Goal: Use online tool/utility: Utilize a website feature to perform a specific function

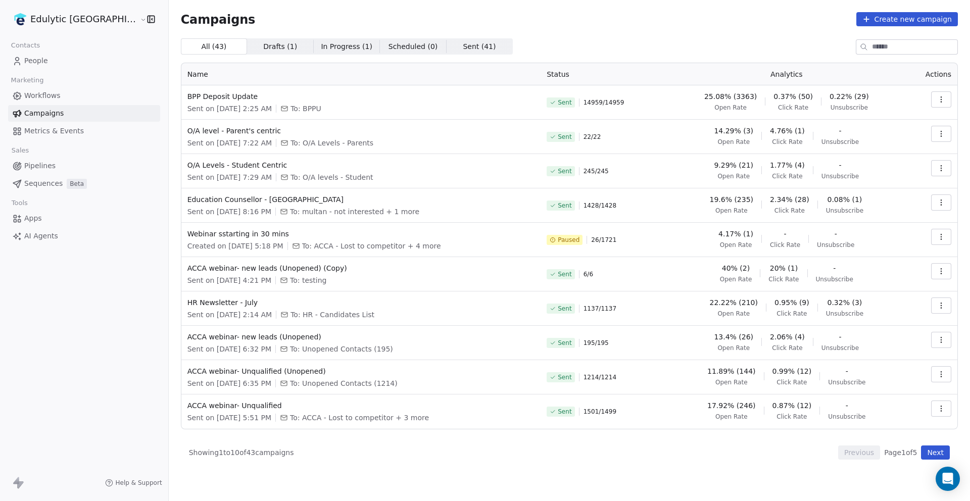
click at [52, 20] on html "Edulytic UK Contacts People Marketing Workflows Campaigns Metrics & Events Sale…" at bounding box center [485, 250] width 970 height 501
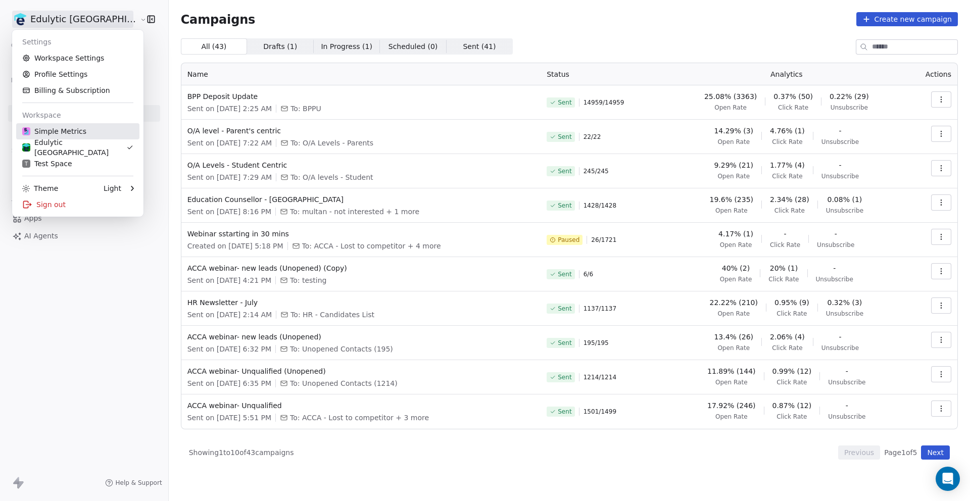
click at [62, 134] on div "Simple Metrics" at bounding box center [54, 131] width 64 height 10
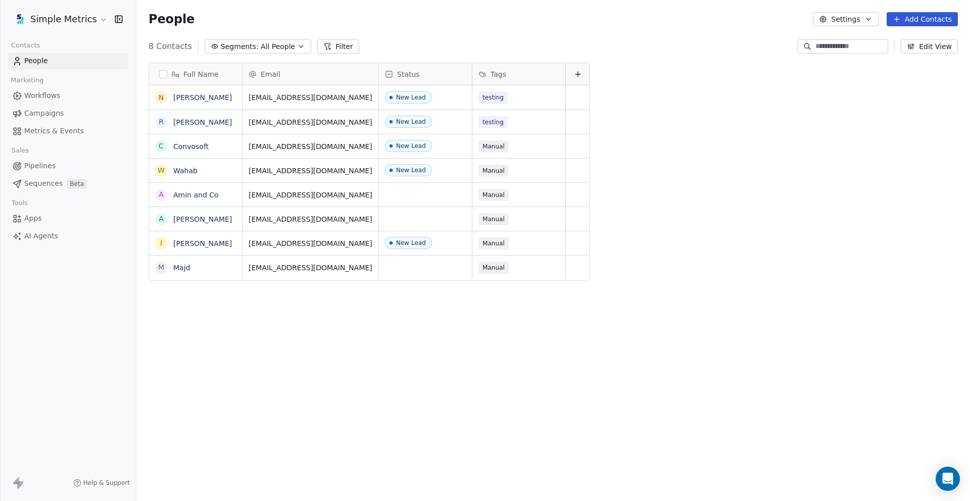
scroll to position [441, 834]
click at [49, 99] on span "Workflows" at bounding box center [42, 95] width 36 height 11
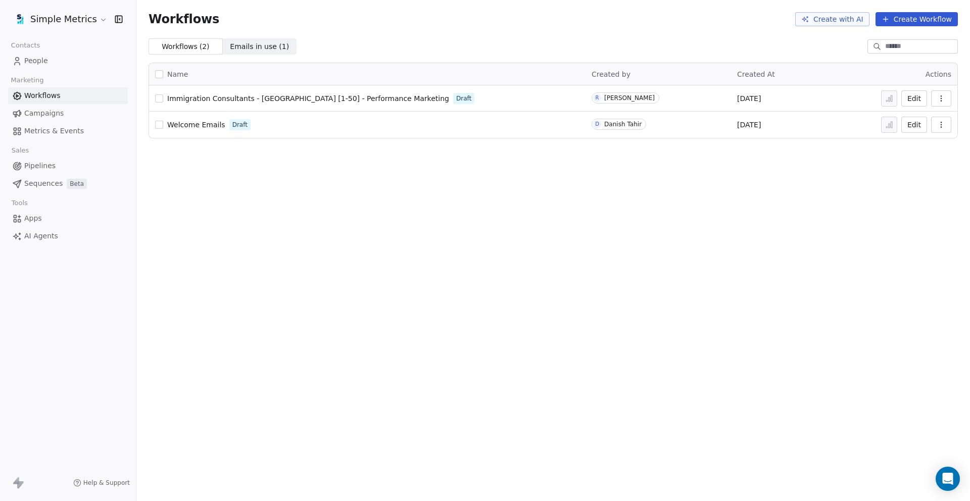
click at [218, 106] on td "Immigration Consultants - UK [1-50] - Performance Marketing Draft" at bounding box center [367, 98] width 437 height 26
click at [233, 94] on span "Immigration Consultants - [GEOGRAPHIC_DATA] [1-50] - Performance Marketing" at bounding box center [308, 98] width 282 height 8
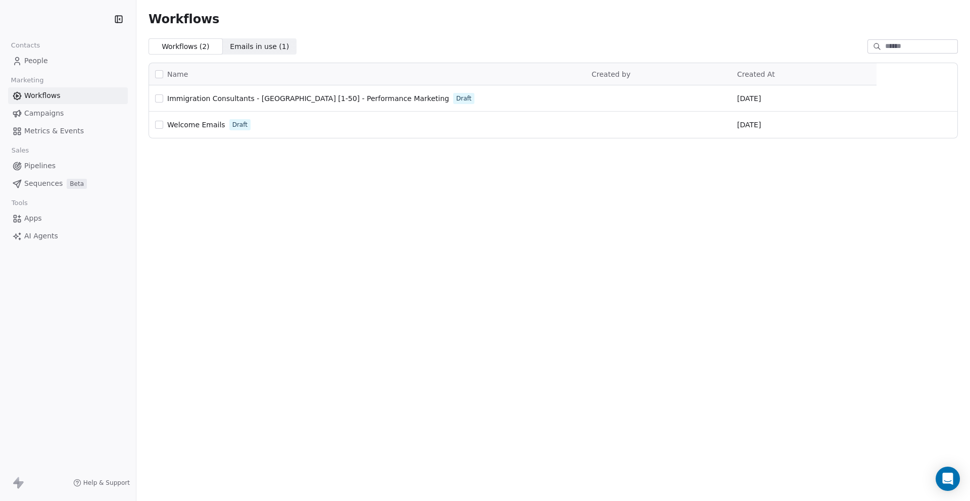
click at [82, 18] on html "Contacts People Marketing Workflows Campaigns Metrics & Events Sales Pipelines …" at bounding box center [485, 250] width 970 height 501
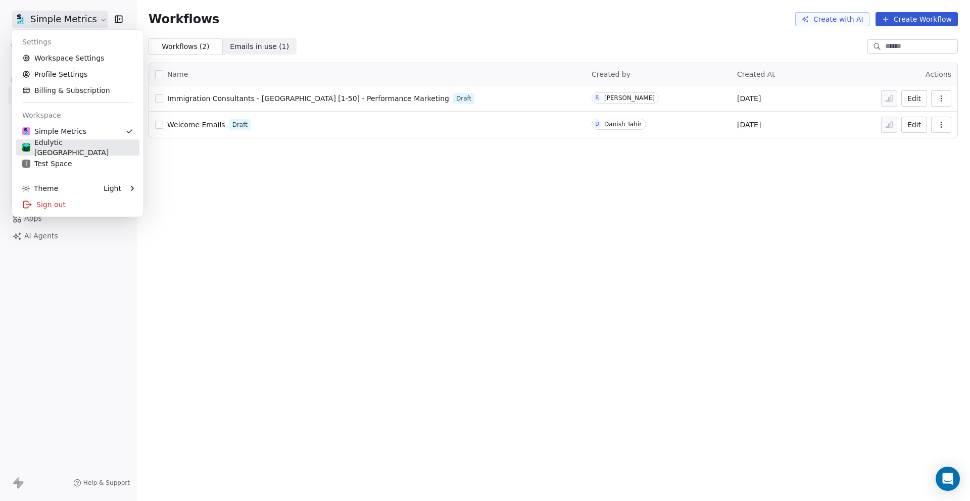
click at [85, 151] on div "Edulytic [GEOGRAPHIC_DATA]" at bounding box center [77, 147] width 111 height 20
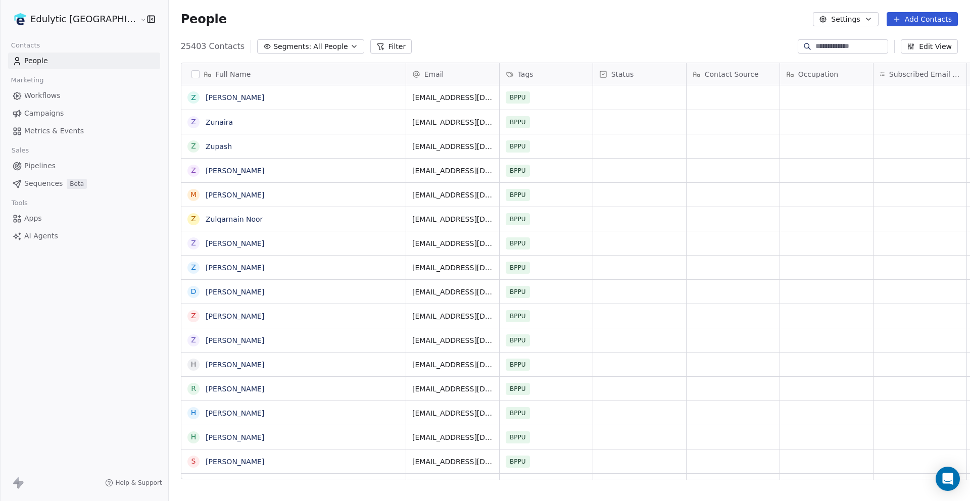
scroll to position [441, 834]
click at [34, 109] on span "Campaigns" at bounding box center [43, 113] width 39 height 11
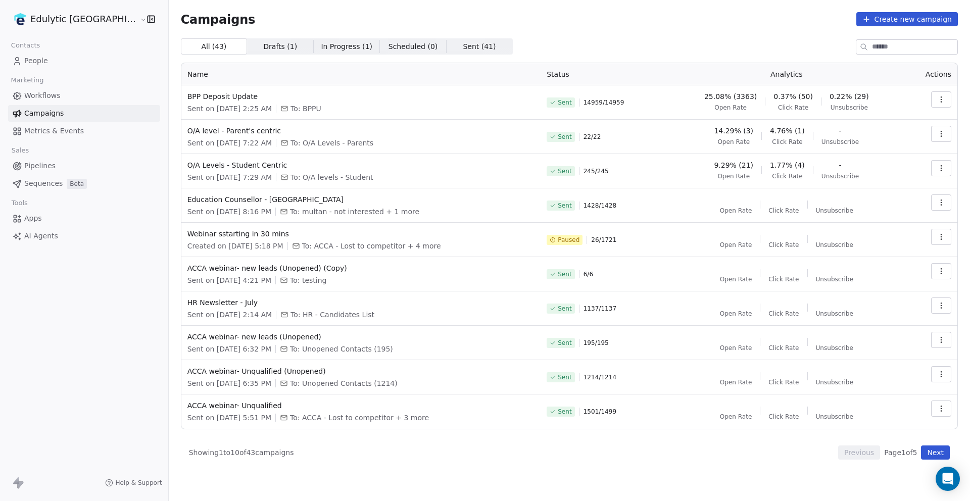
click at [54, 58] on link "People" at bounding box center [84, 61] width 152 height 17
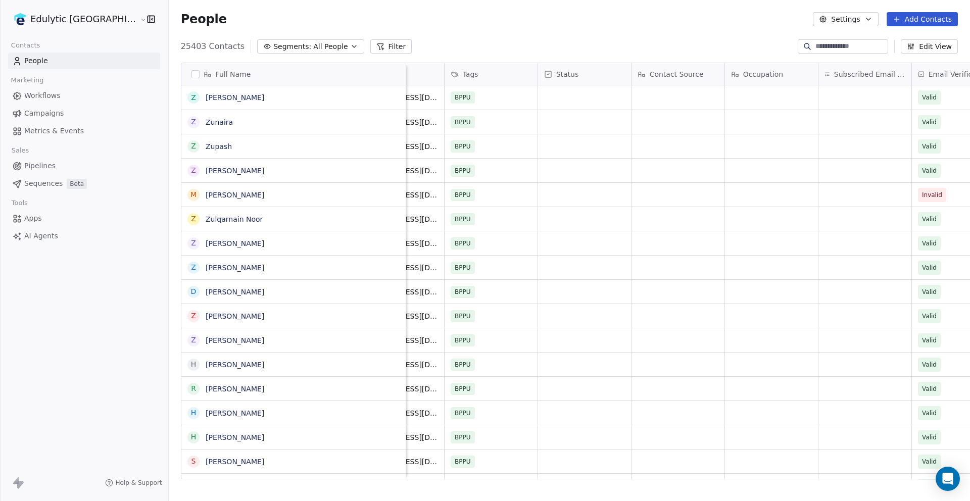
scroll to position [0, 95]
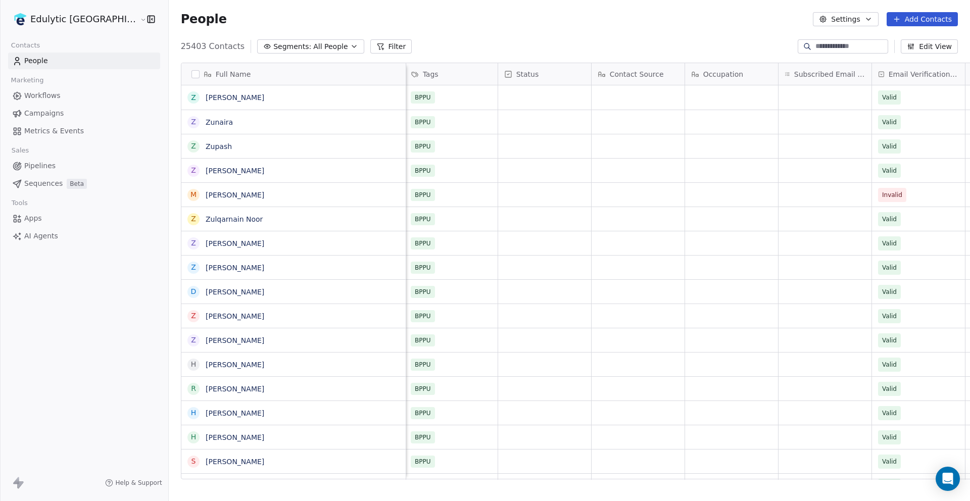
click at [970, 70] on icon at bounding box center [978, 74] width 8 height 8
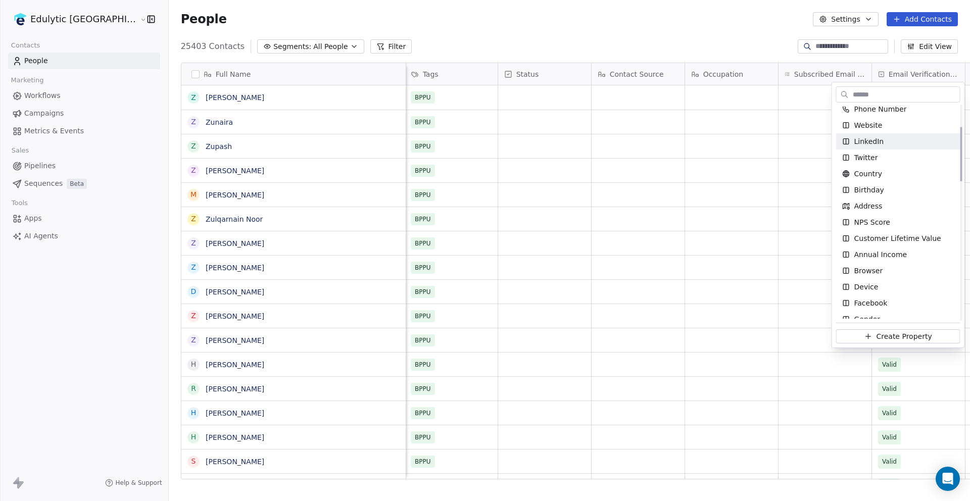
scroll to position [87, 0]
click at [728, 31] on html "Edulytic UK Contacts People Marketing Workflows Campaigns Metrics & Events Sale…" at bounding box center [485, 250] width 970 height 501
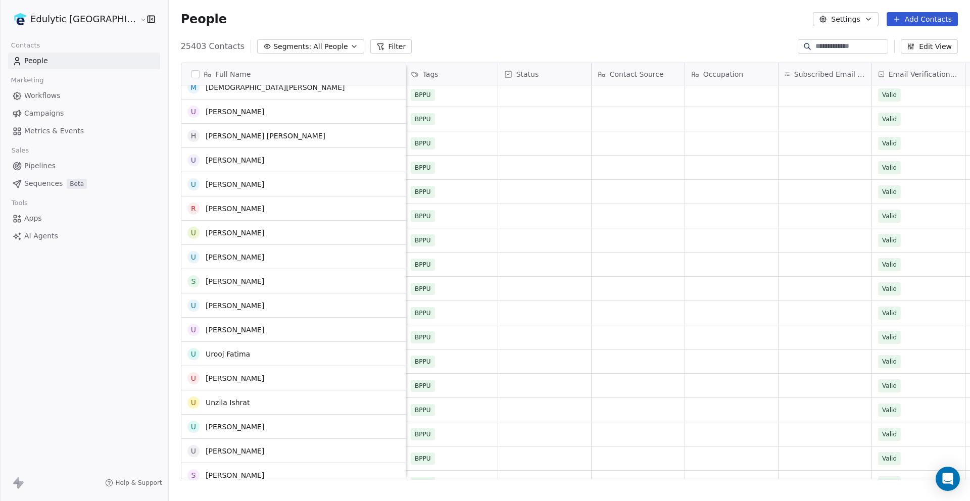
scroll to position [0, 0]
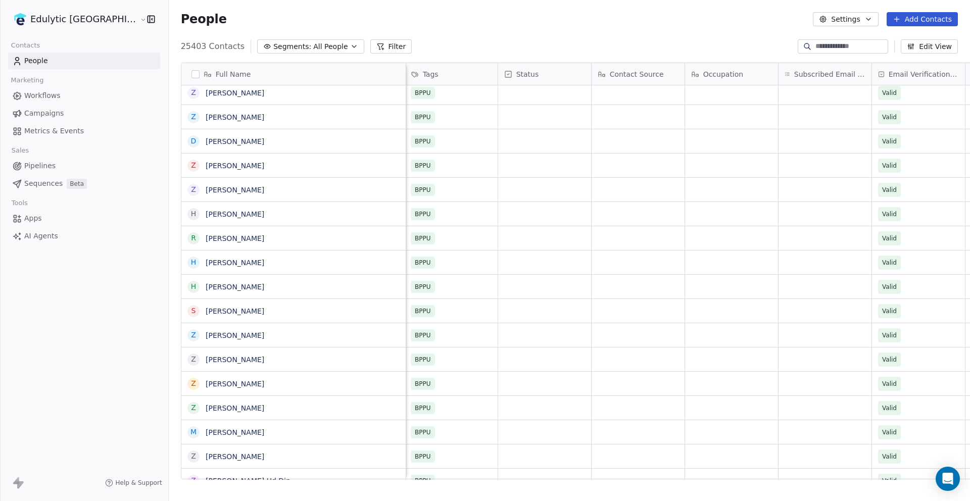
click at [78, 16] on html "Edulytic UK Contacts People Marketing Workflows Campaigns Metrics & Events Sale…" at bounding box center [485, 250] width 970 height 501
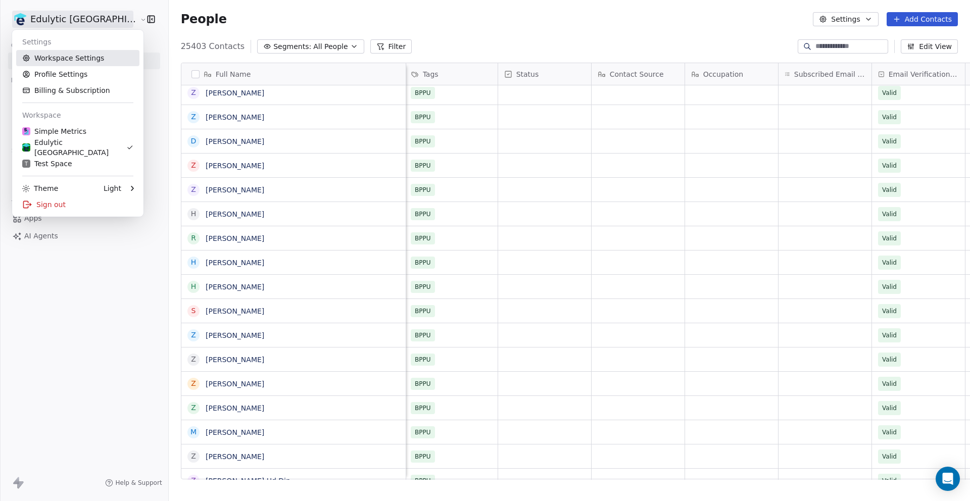
click at [87, 56] on link "Workspace Settings" at bounding box center [77, 58] width 123 height 16
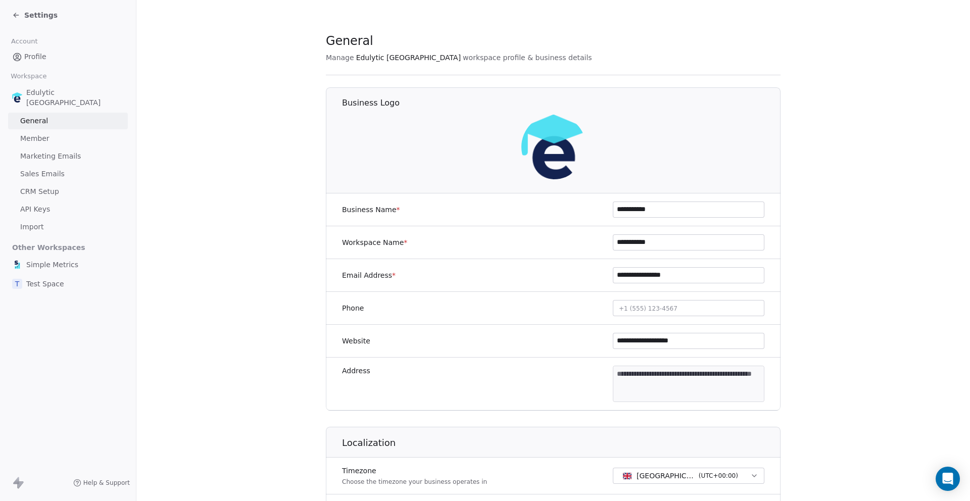
click at [54, 151] on span "Marketing Emails" at bounding box center [50, 156] width 61 height 11
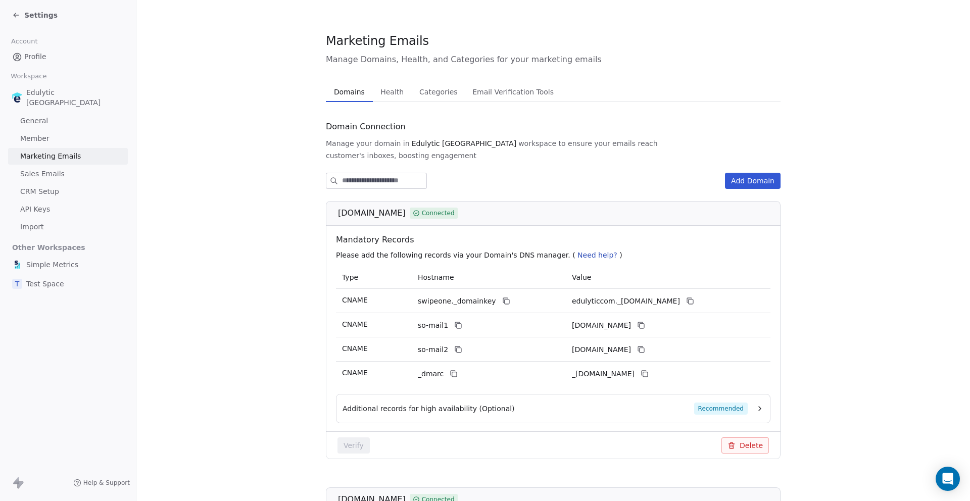
click at [39, 56] on span "Profile" at bounding box center [35, 57] width 22 height 11
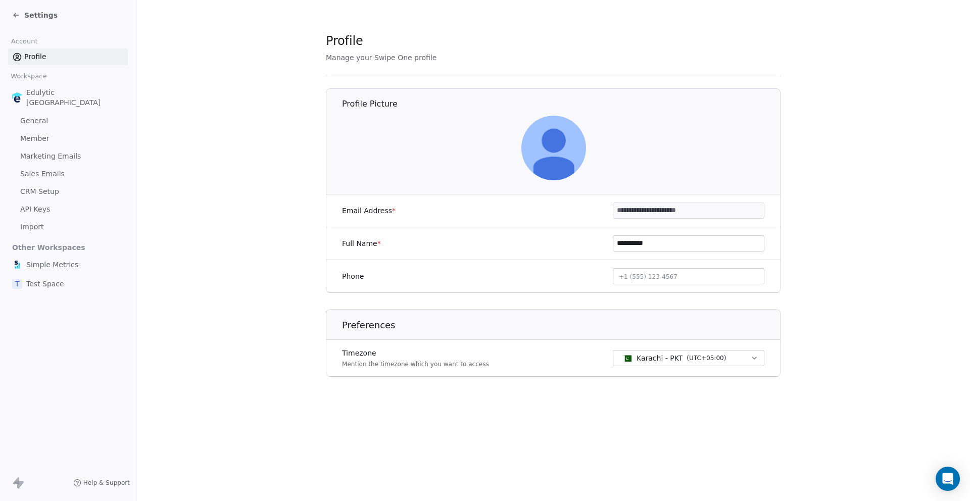
click at [46, 13] on span "Settings" at bounding box center [40, 15] width 33 height 10
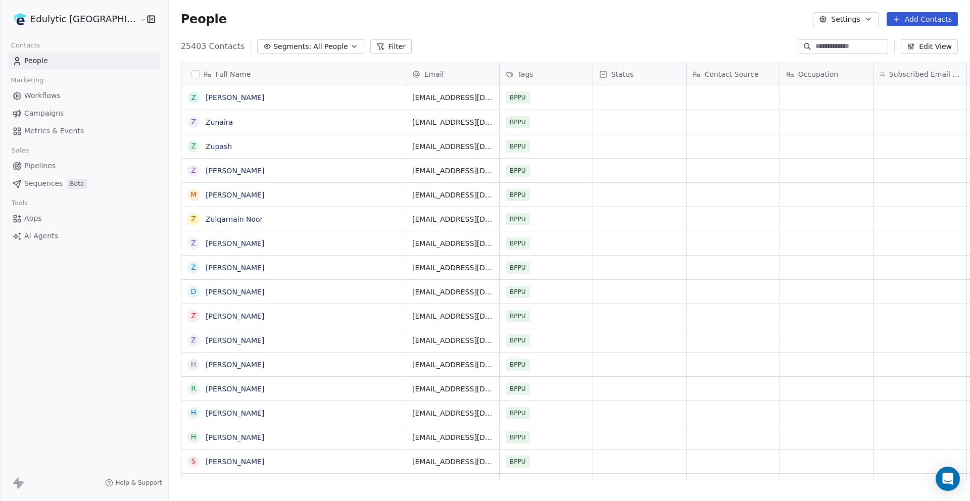
scroll to position [1, 1]
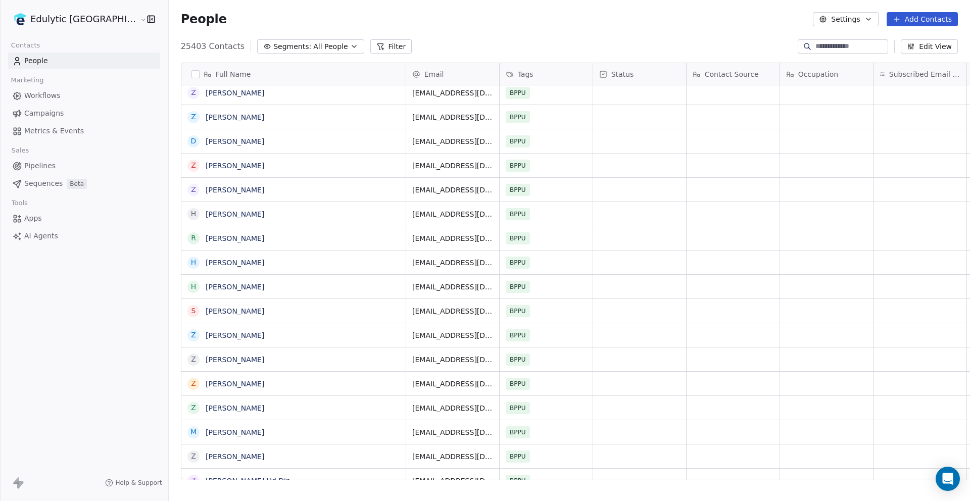
click at [35, 133] on span "Metrics & Events" at bounding box center [54, 131] width 60 height 11
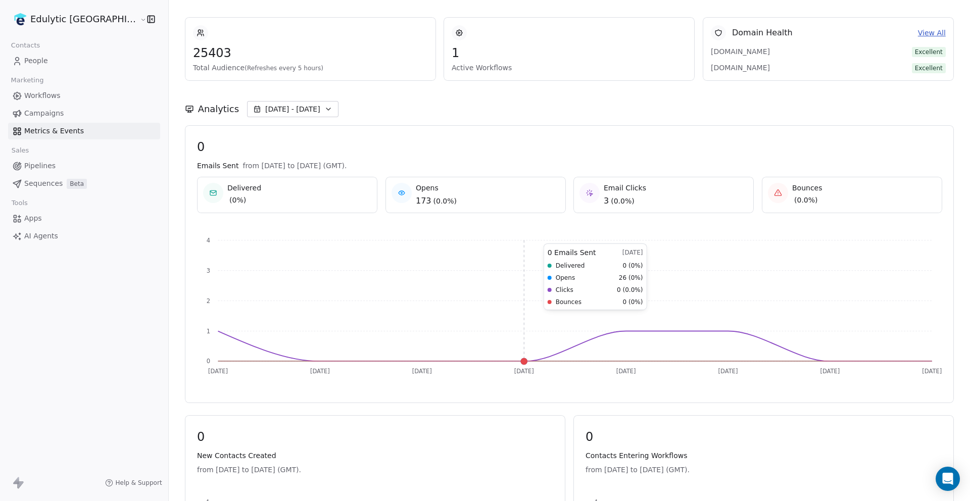
scroll to position [40, 0]
click at [324, 110] on icon "button" at bounding box center [328, 108] width 8 height 8
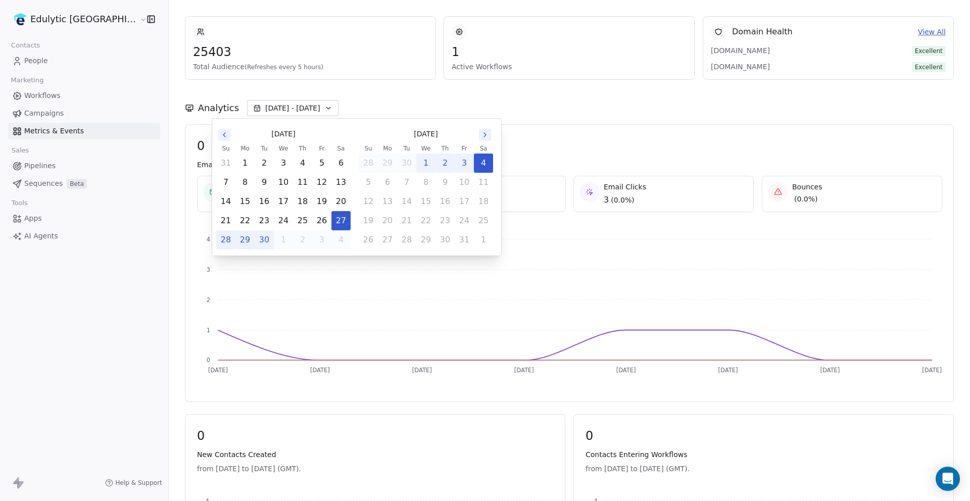
click at [219, 131] on button "Go to the Previous Month" at bounding box center [224, 135] width 12 height 12
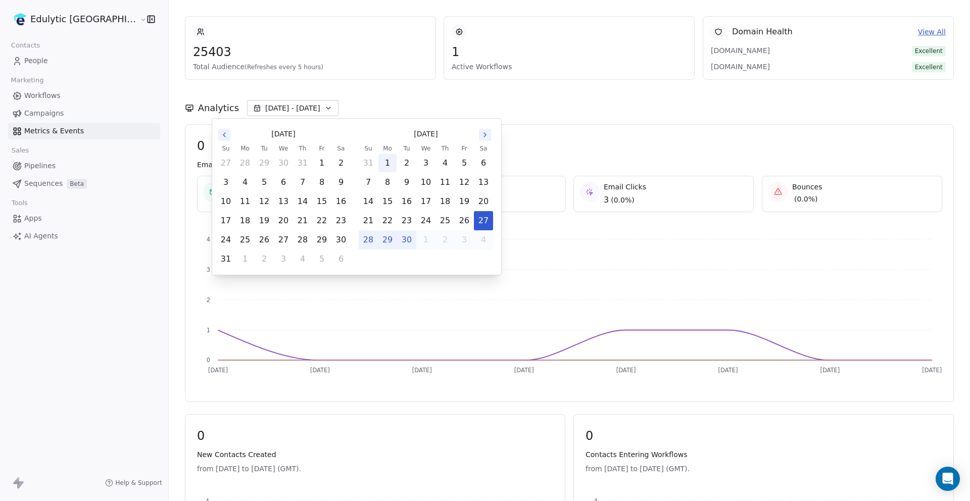
click at [389, 162] on button "1" at bounding box center [387, 163] width 18 height 18
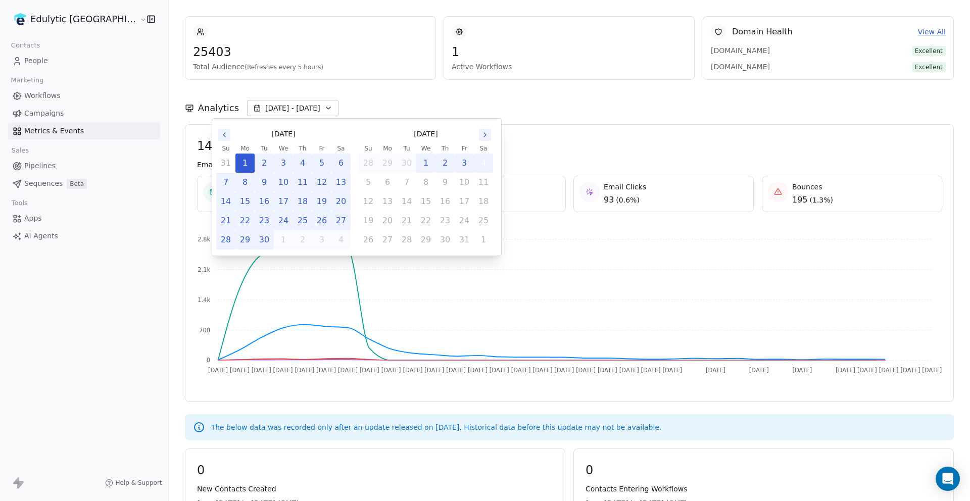
click at [486, 161] on button "4" at bounding box center [483, 163] width 18 height 18
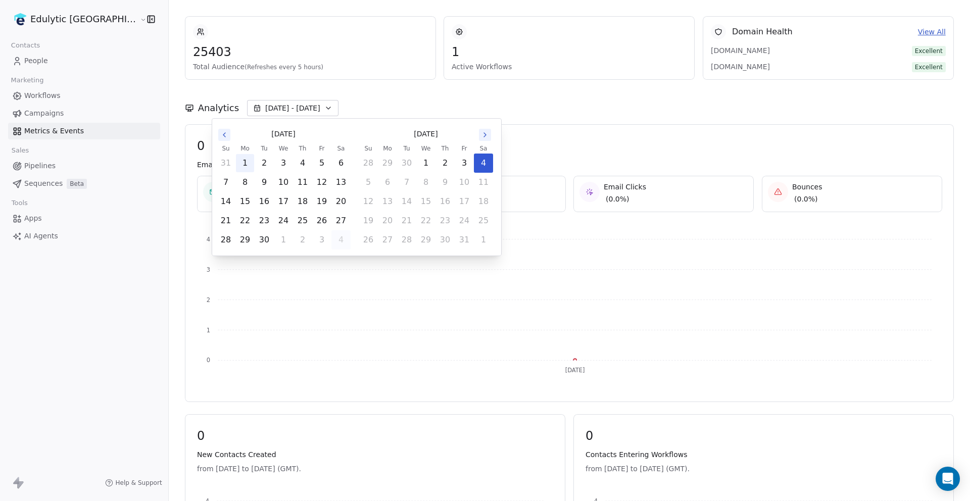
click at [247, 164] on button "1" at bounding box center [245, 163] width 18 height 18
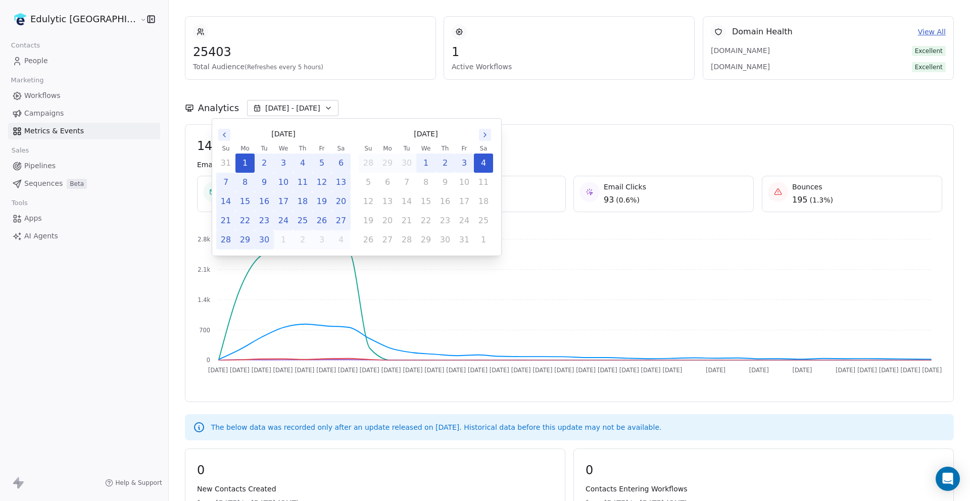
click at [386, 103] on div "Analytics [DATE] - [DATE]" at bounding box center [569, 108] width 769 height 16
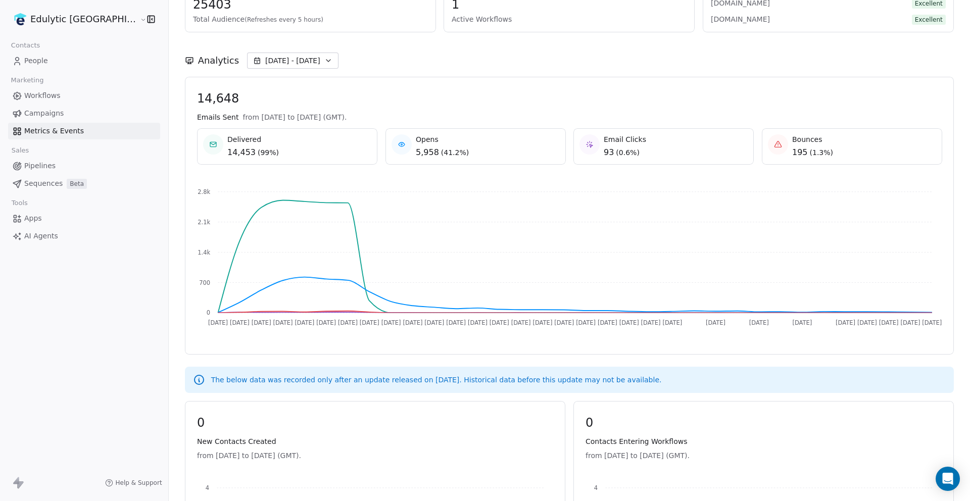
scroll to position [0, 0]
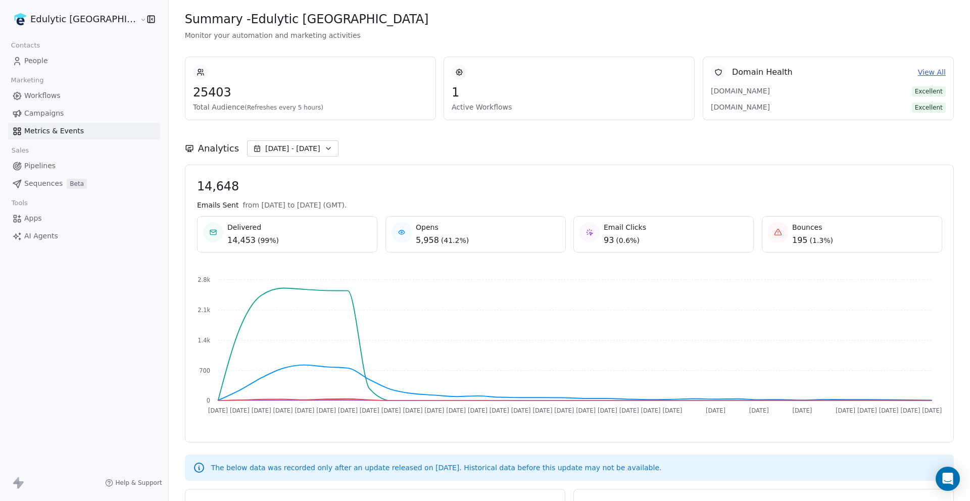
click at [36, 159] on link "Pipelines" at bounding box center [84, 166] width 152 height 17
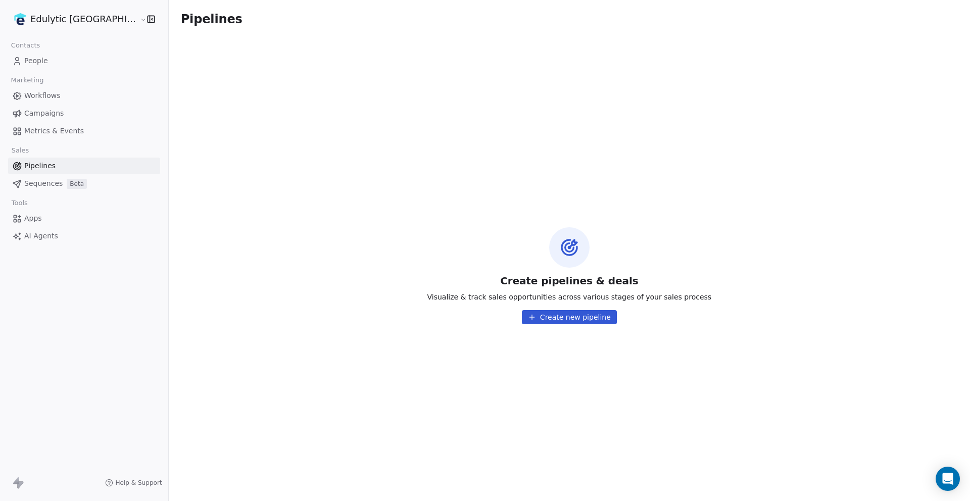
click at [48, 184] on span "Sequences" at bounding box center [43, 183] width 38 height 11
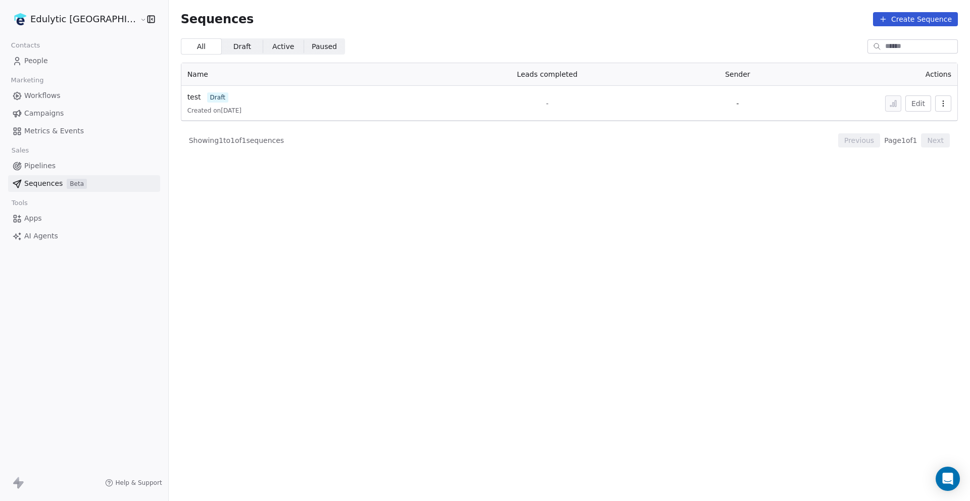
click at [36, 168] on span "Pipelines" at bounding box center [39, 166] width 31 height 11
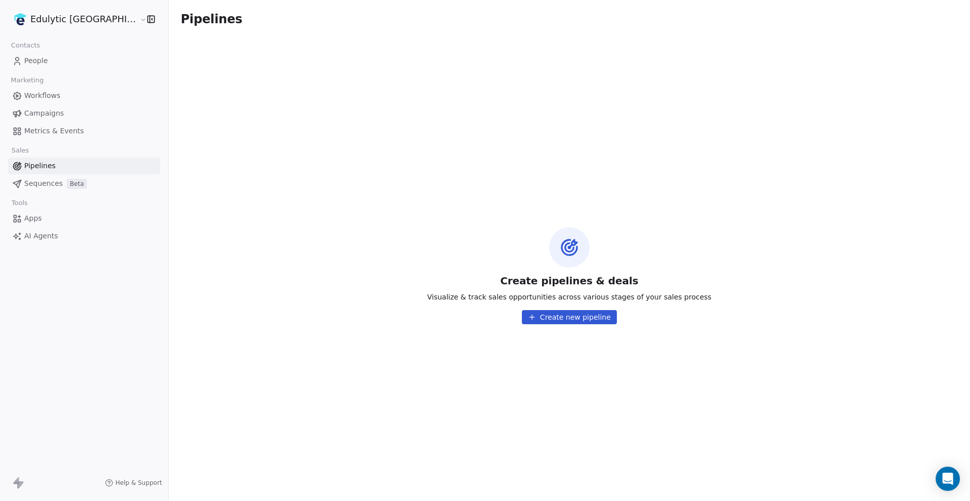
click at [44, 185] on span "Sequences" at bounding box center [43, 183] width 38 height 11
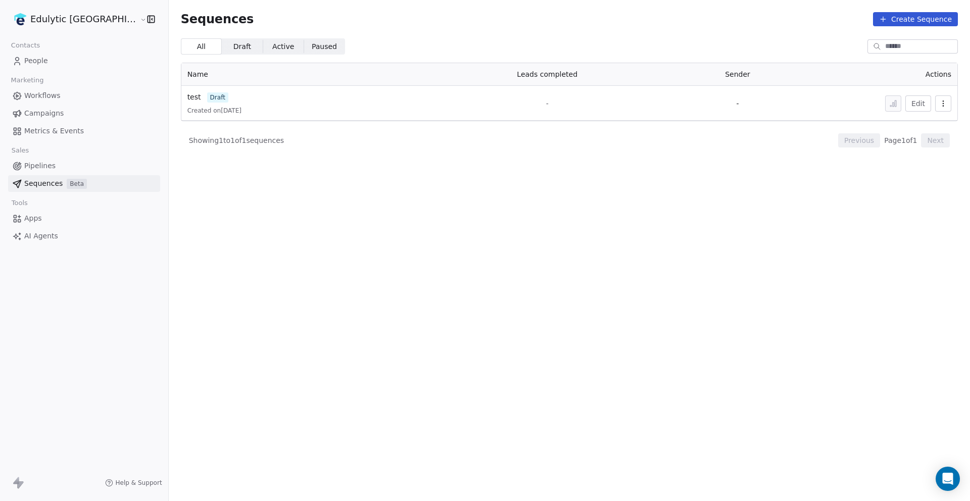
click at [41, 164] on span "Pipelines" at bounding box center [39, 166] width 31 height 11
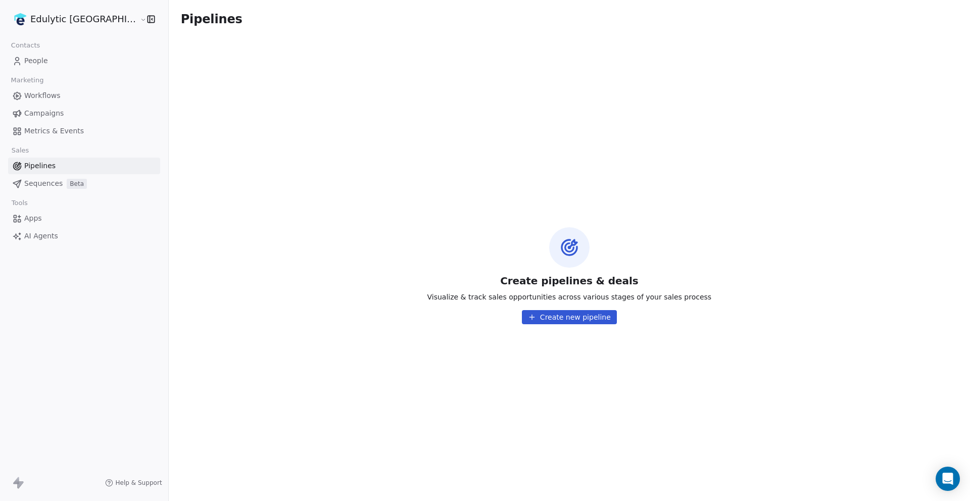
click at [44, 236] on span "AI Agents" at bounding box center [41, 236] width 34 height 11
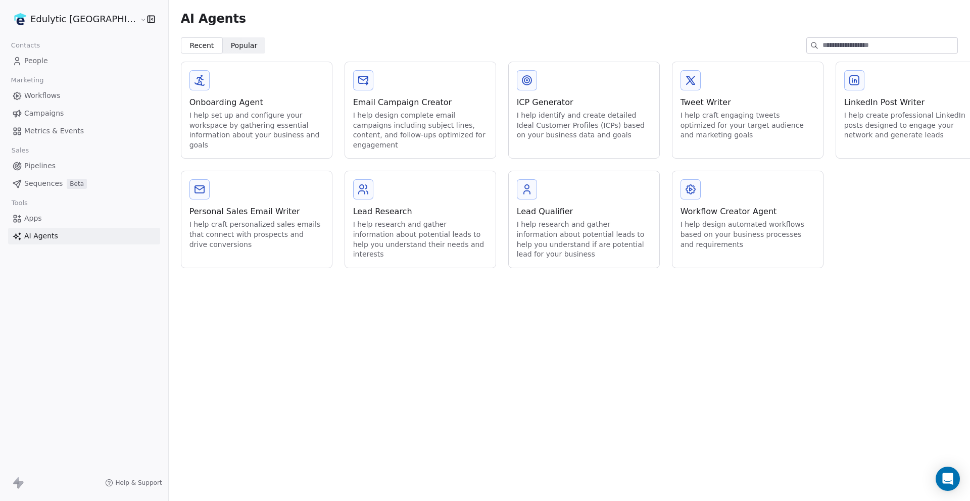
click at [353, 109] on div "Email Campaign Creator I help design complete email campaigns including subject…" at bounding box center [420, 124] width 134 height 54
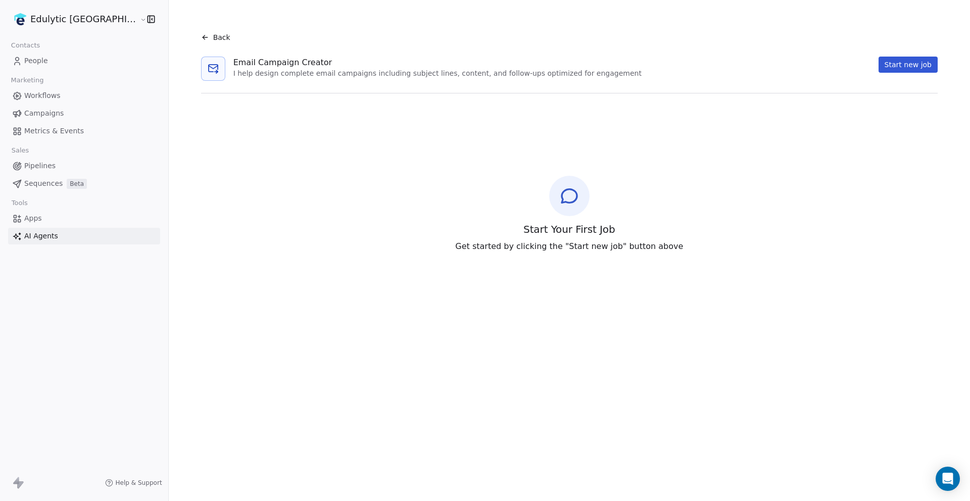
click at [908, 64] on button "Start new job" at bounding box center [908, 65] width 59 height 16
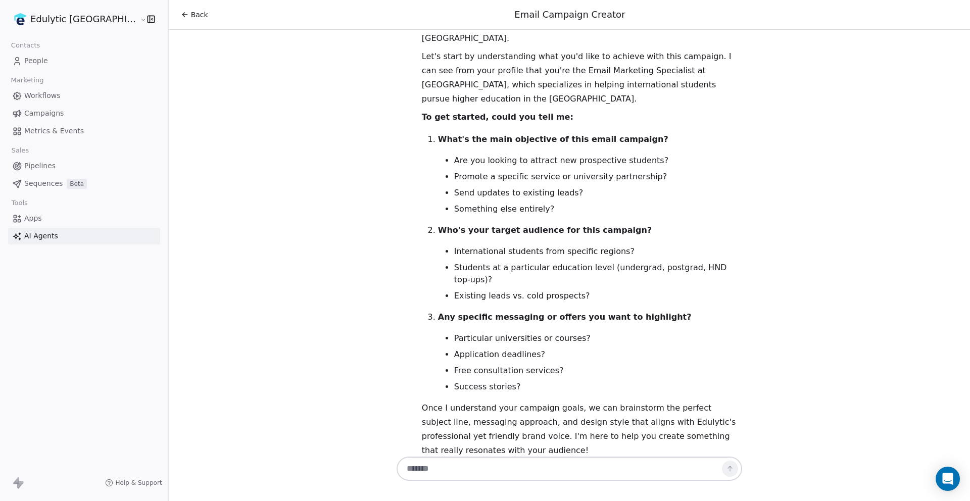
scroll to position [48, 0]
click at [57, 240] on link "AI Agents" at bounding box center [84, 236] width 152 height 17
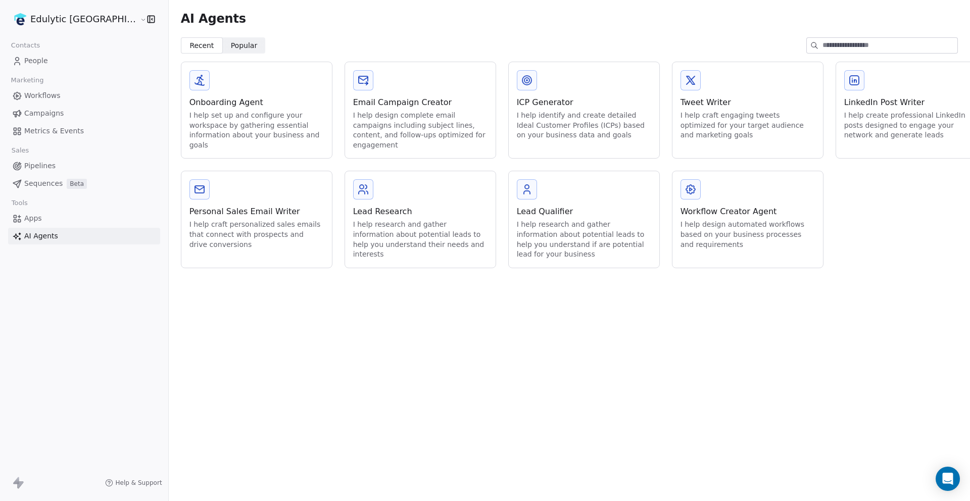
click at [844, 117] on div "I help create professional LinkedIn posts designed to engage your network and g…" at bounding box center [911, 126] width 134 height 30
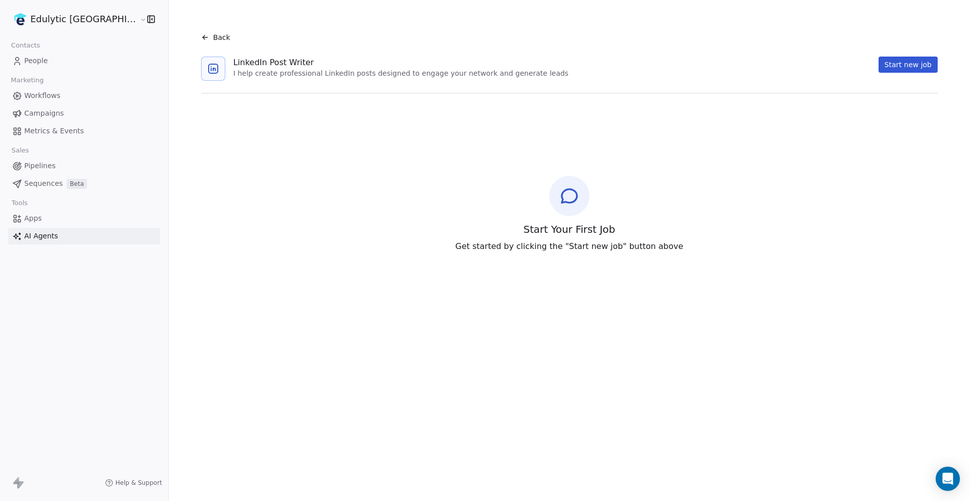
click at [193, 42] on div "Back" at bounding box center [569, 37] width 753 height 26
click at [213, 37] on span "Back" at bounding box center [221, 37] width 17 height 10
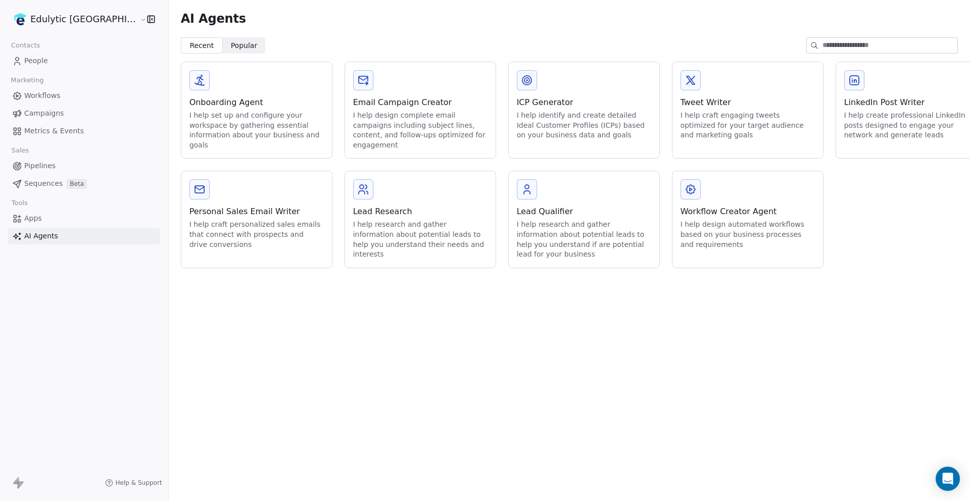
click at [231, 44] on span "Popular" at bounding box center [244, 45] width 27 height 11
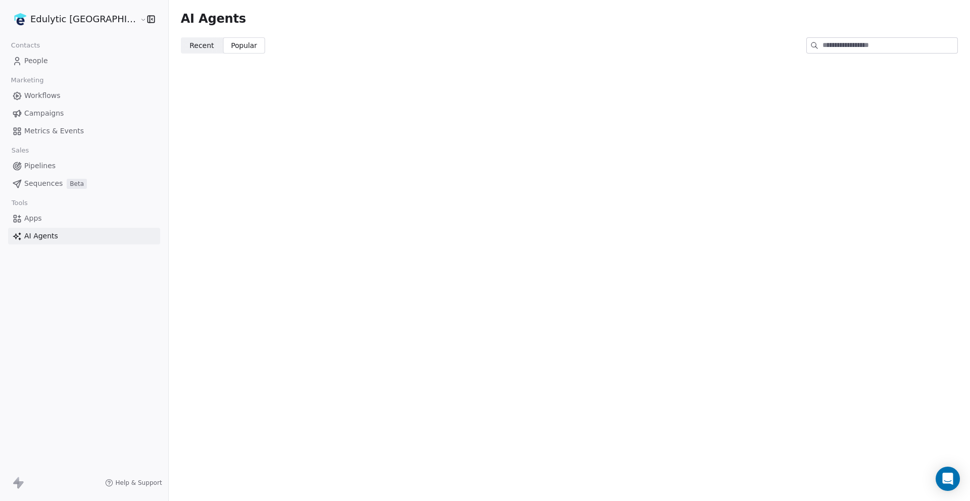
click at [189, 44] on span "Recent" at bounding box center [201, 45] width 24 height 11
